Goal: Transaction & Acquisition: Purchase product/service

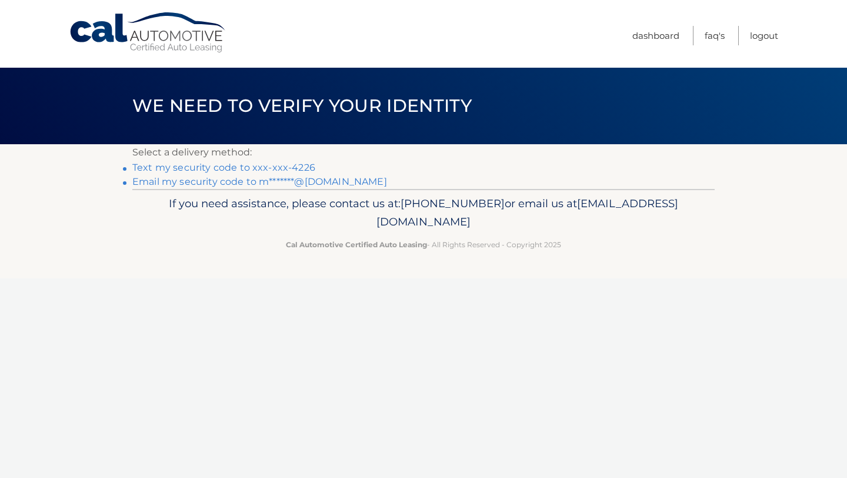
click at [268, 168] on link "Text my security code to xxx-xxx-4226" at bounding box center [223, 167] width 183 height 11
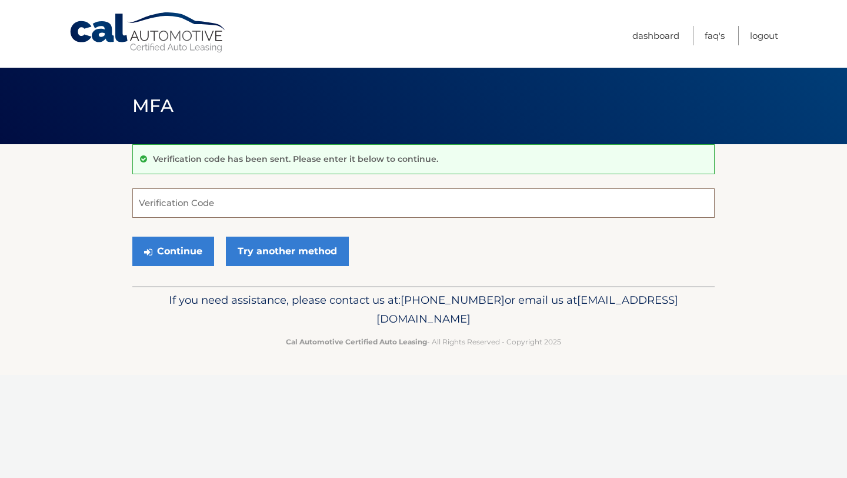
click at [217, 207] on input "Verification Code" at bounding box center [423, 202] width 582 height 29
type input "461568"
click at [191, 254] on button "Continue" at bounding box center [173, 251] width 82 height 29
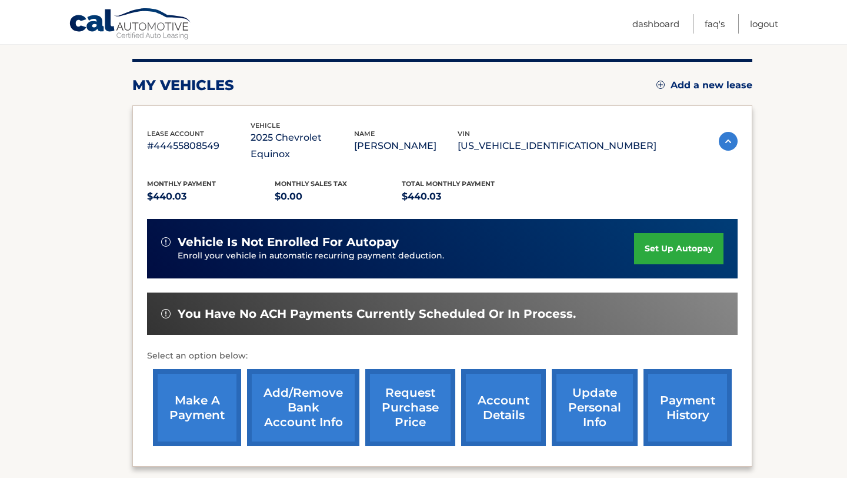
scroll to position [147, 0]
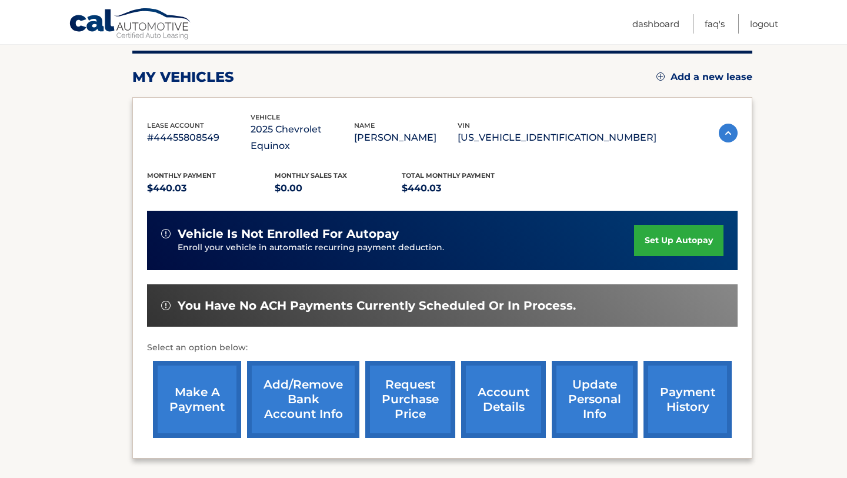
click at [192, 390] on link "make a payment" at bounding box center [197, 399] width 88 height 77
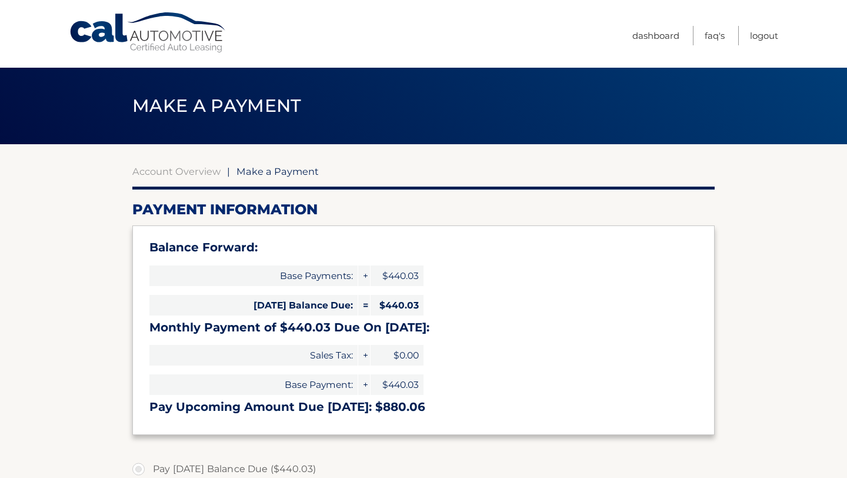
select select "N2EzZDUwNDUtMDYzNy00ZWRlLWFiMTgtYzMyYjRmN2FlZTE5"
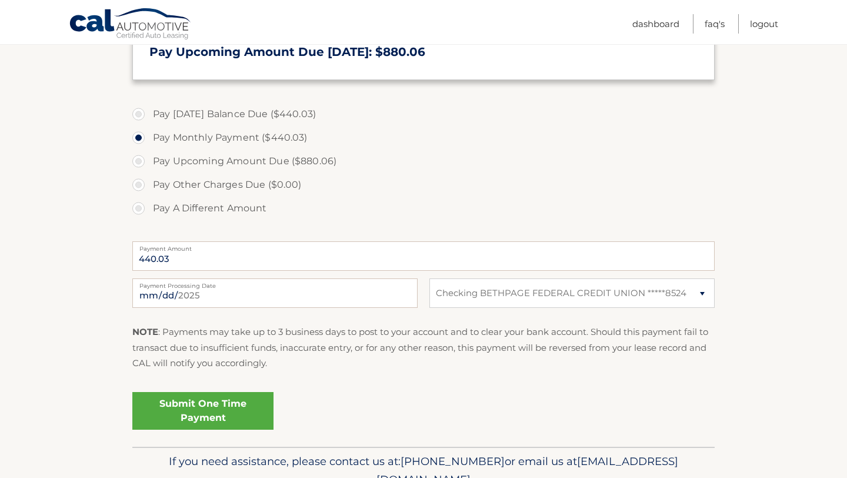
scroll to position [413, 0]
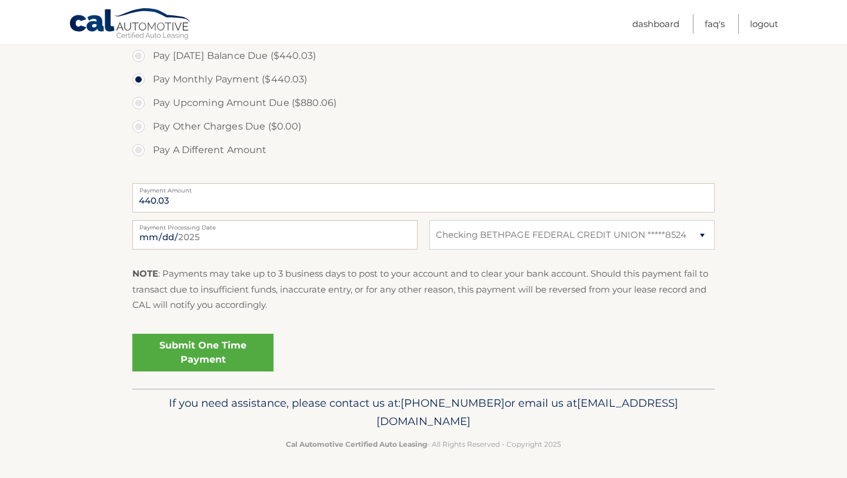
click at [207, 347] on link "Submit One Time Payment" at bounding box center [202, 353] width 141 height 38
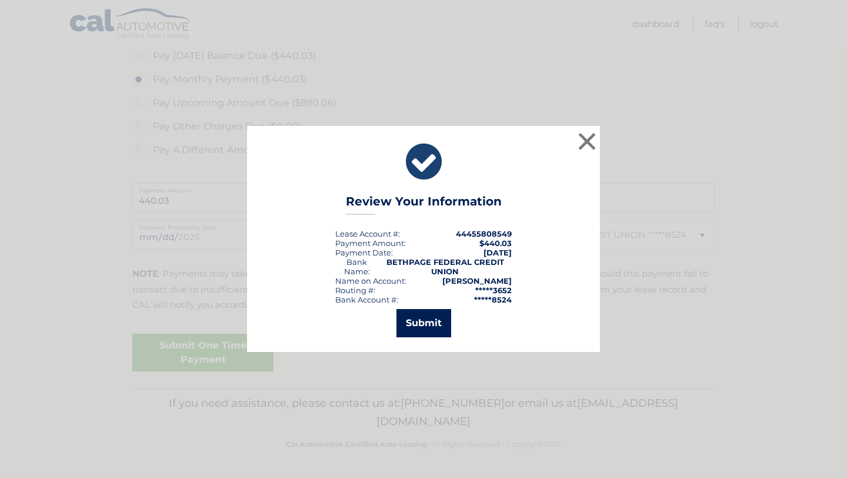
click at [434, 321] on button "Submit" at bounding box center [424, 323] width 55 height 28
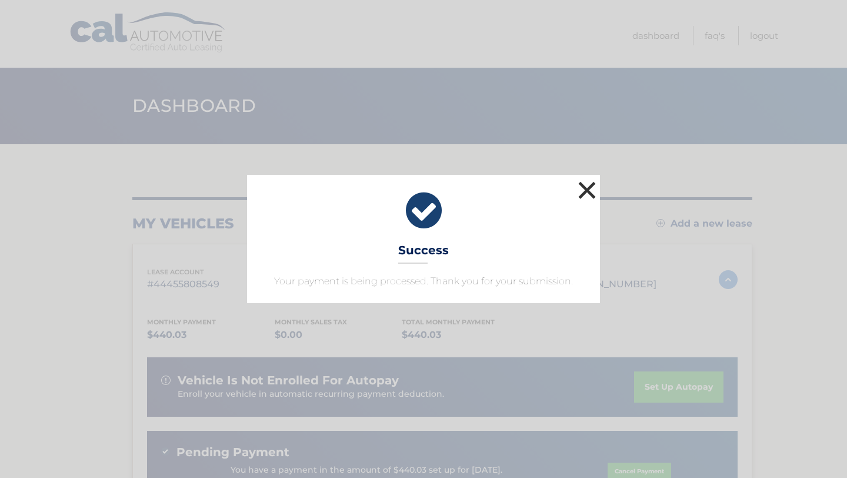
click at [585, 192] on button "×" at bounding box center [587, 190] width 24 height 24
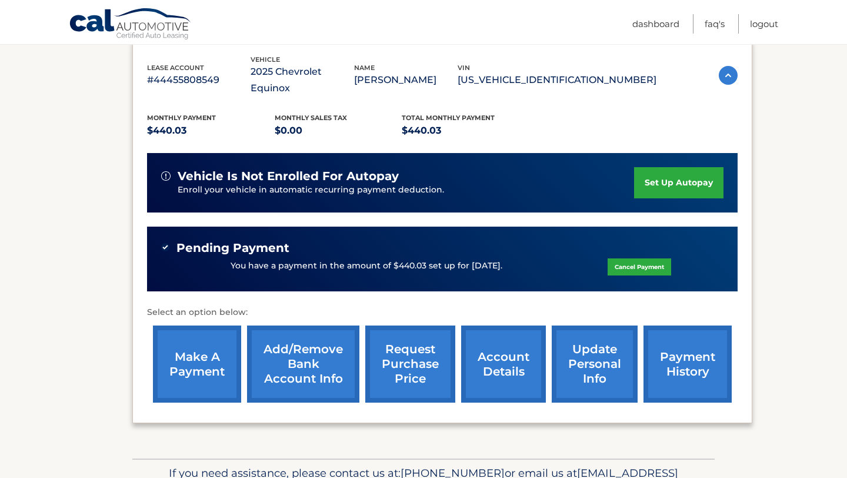
scroll to position [207, 0]
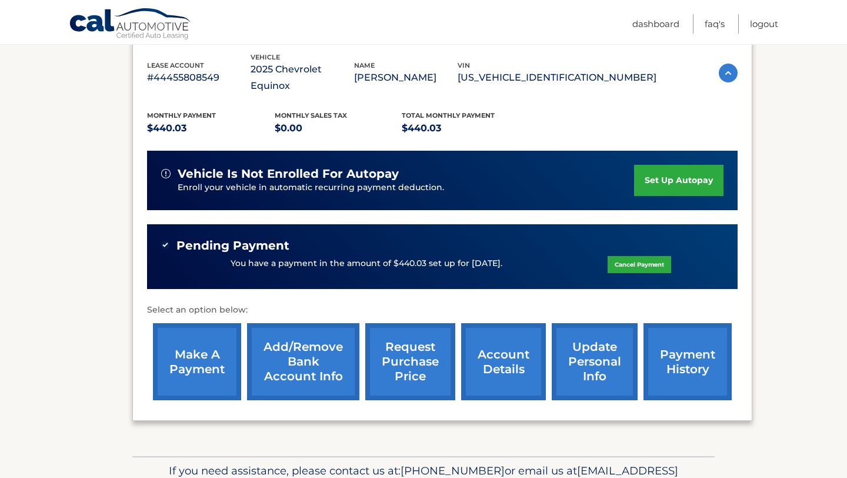
click at [678, 334] on link "payment history" at bounding box center [688, 361] width 88 height 77
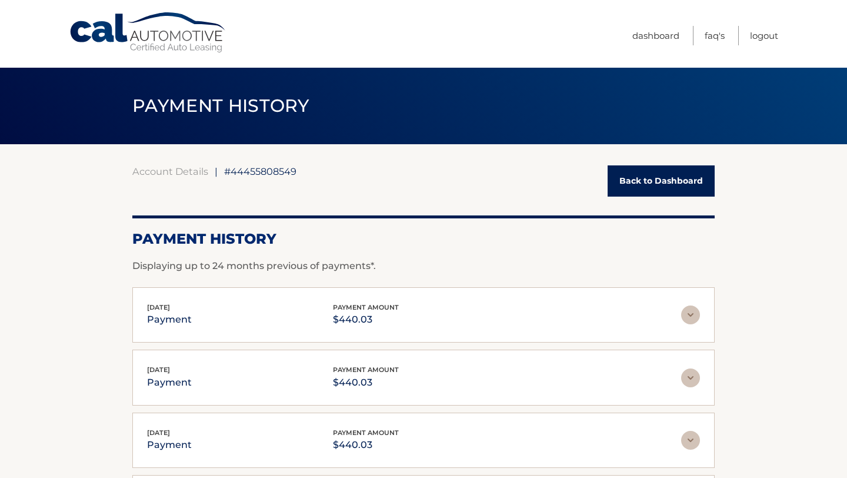
click at [651, 178] on link "Back to Dashboard" at bounding box center [661, 180] width 107 height 31
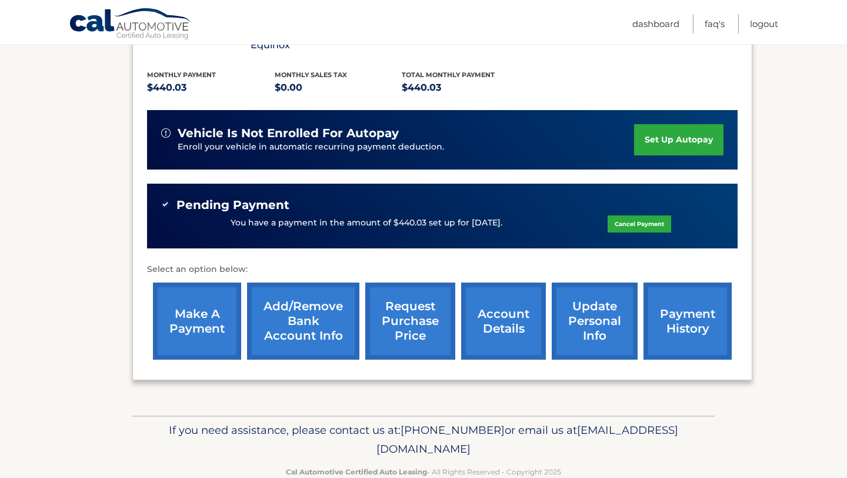
scroll to position [257, 0]
